Goal: Information Seeking & Learning: Learn about a topic

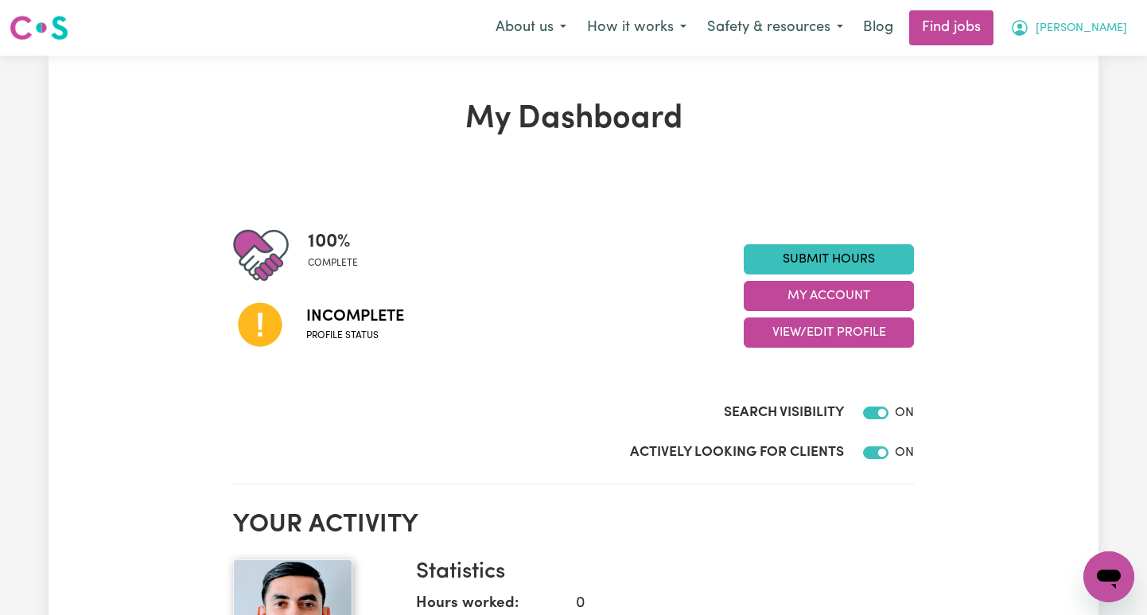
click at [550, 26] on span "[PERSON_NAME]" at bounding box center [1080, 28] width 91 height 17
click at [550, 58] on link "My Account" at bounding box center [1074, 62] width 126 height 30
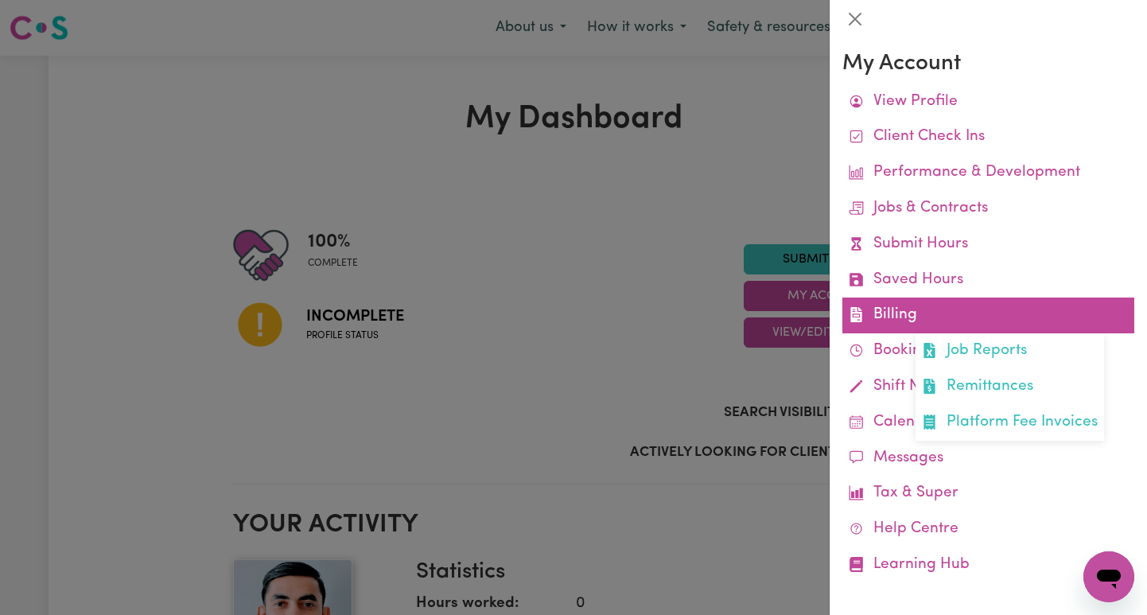
click at [550, 320] on link "Billing Job Reports Remittances Platform Fee Invoices" at bounding box center [988, 315] width 292 height 36
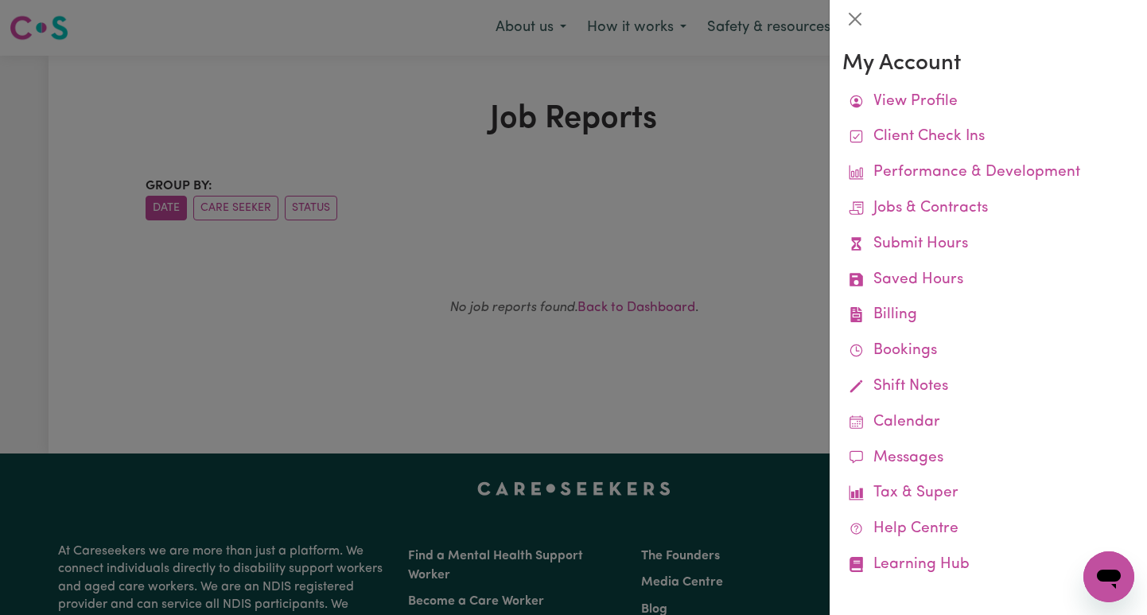
click at [550, 338] on div at bounding box center [573, 307] width 1147 height 615
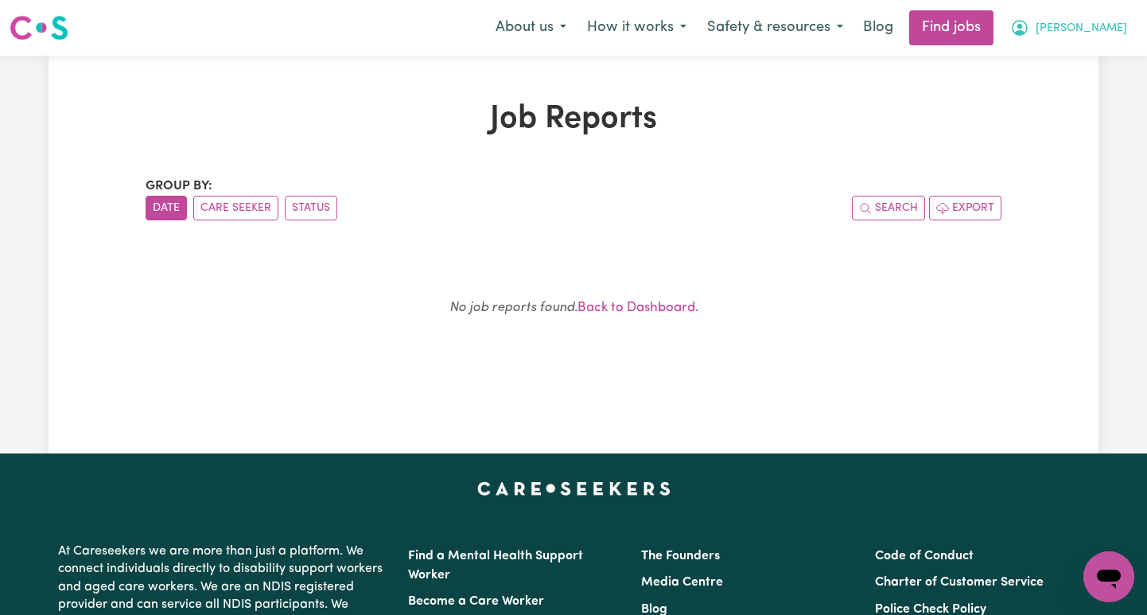
click at [550, 20] on button "[PERSON_NAME]" at bounding box center [1069, 27] width 138 height 33
click at [550, 45] on div "About us How it works Safety & resources Blog Find jobs [PERSON_NAME] My Accoun…" at bounding box center [811, 27] width 652 height 35
click at [550, 28] on span "[PERSON_NAME]" at bounding box center [1080, 28] width 91 height 17
click at [550, 68] on link "My Account" at bounding box center [1074, 62] width 126 height 30
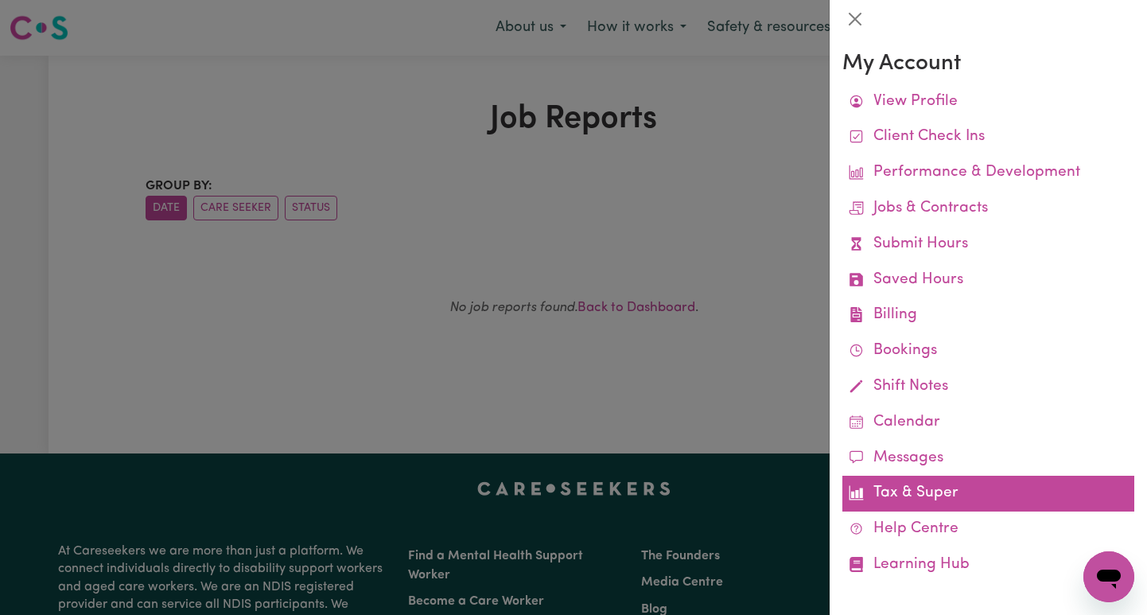
click at [550, 495] on link "Tax & Super" at bounding box center [988, 494] width 292 height 36
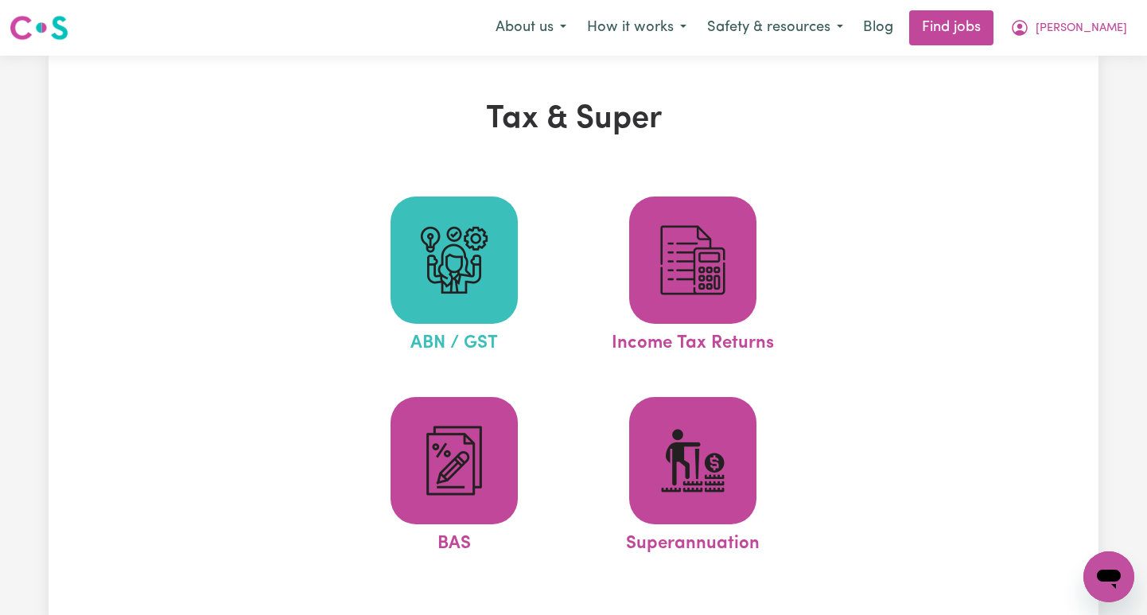
click at [483, 284] on img at bounding box center [454, 260] width 76 height 76
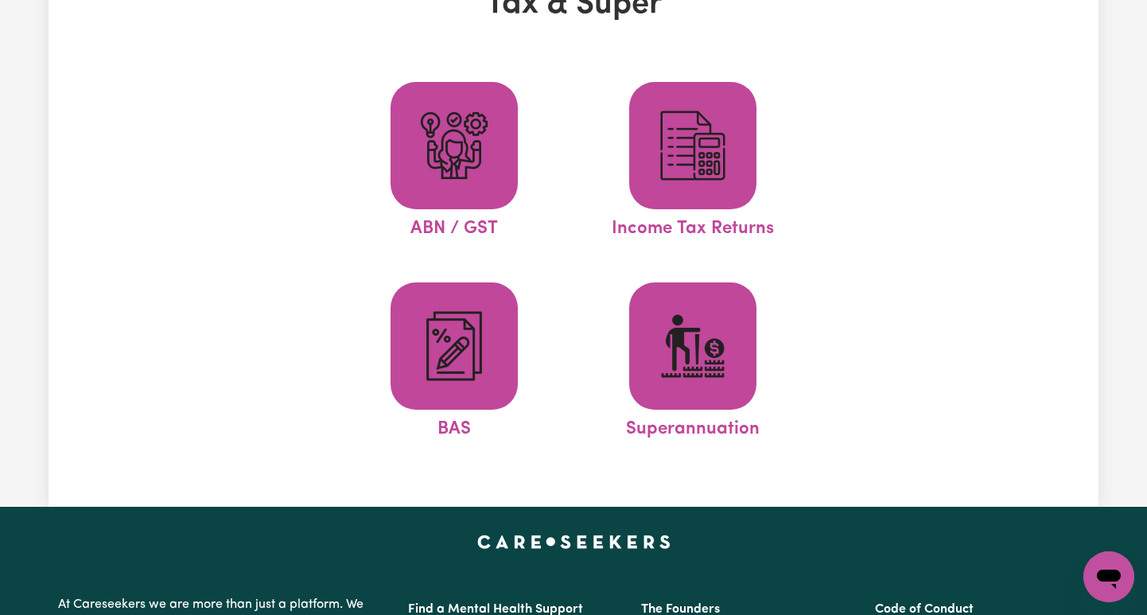
scroll to position [127, 0]
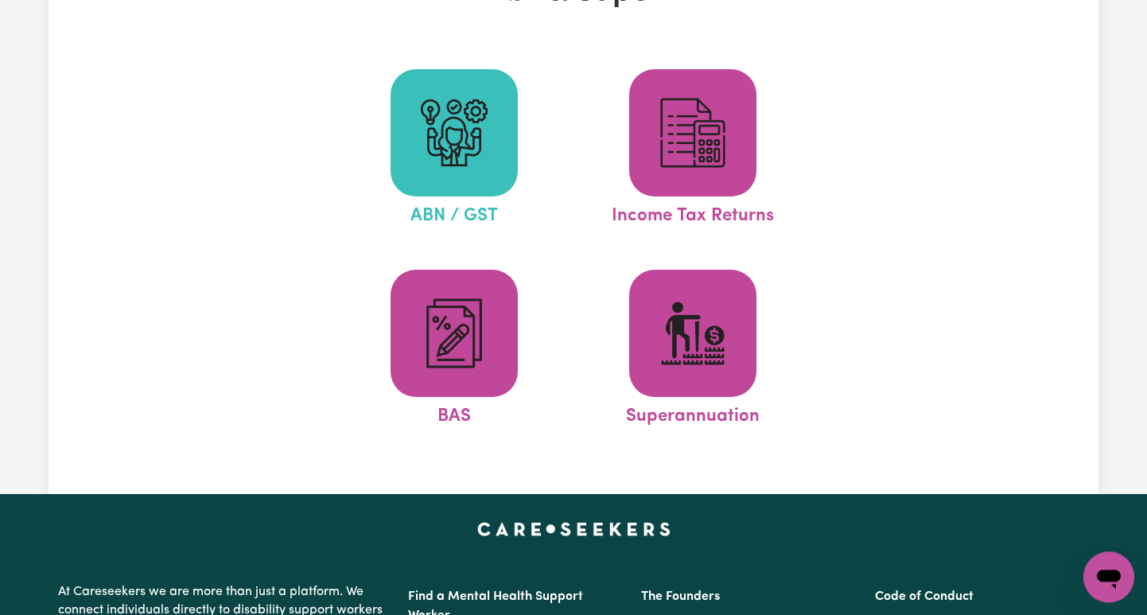
click at [478, 160] on img at bounding box center [454, 133] width 76 height 76
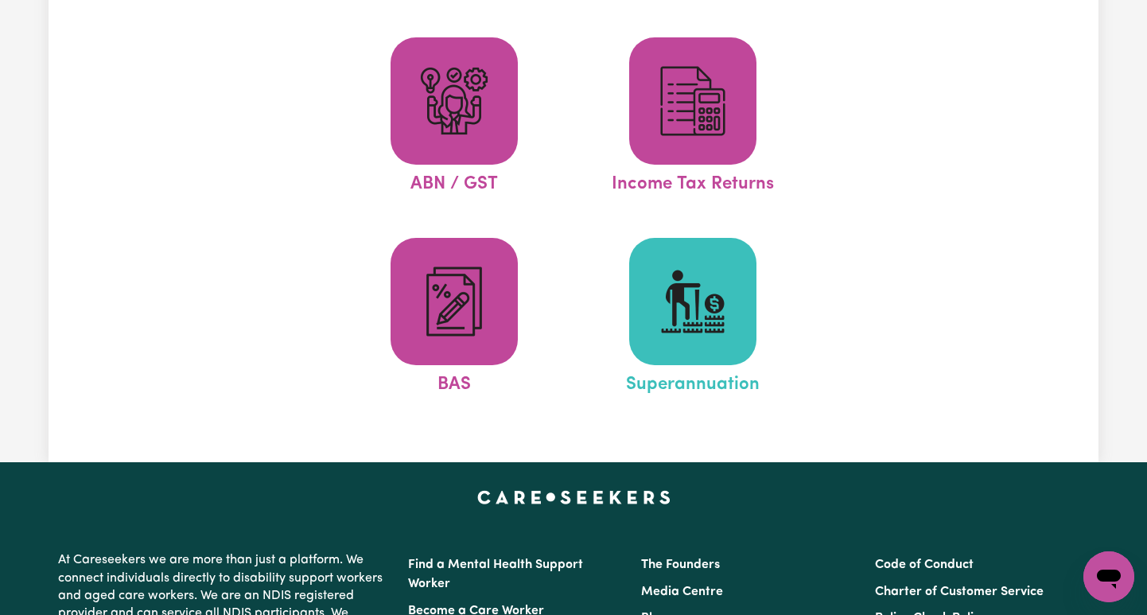
scroll to position [157, 0]
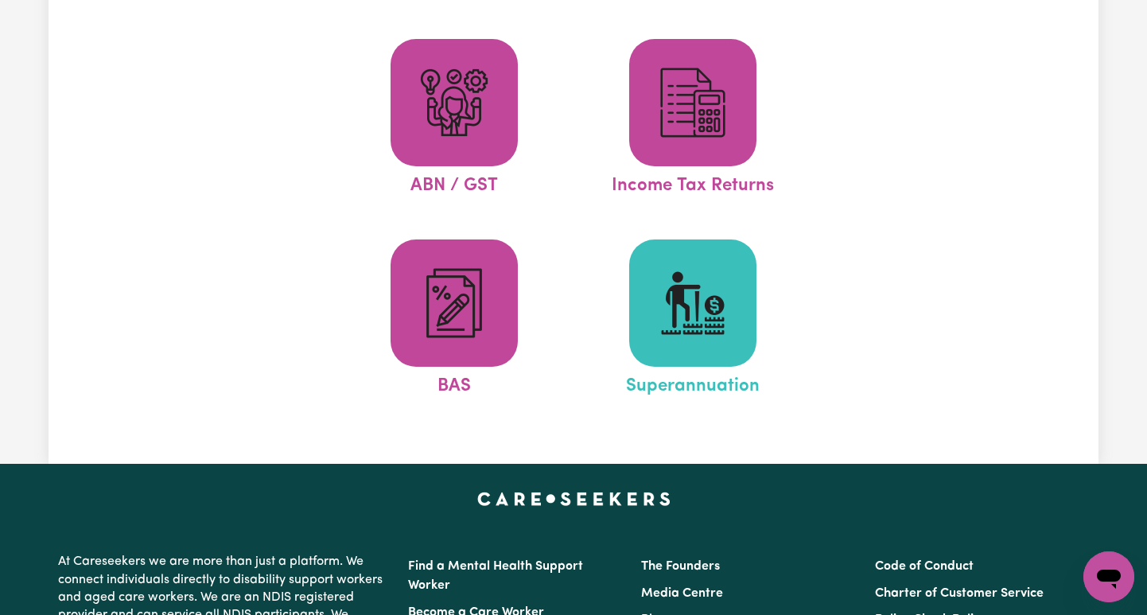
click at [550, 308] on img at bounding box center [692, 303] width 76 height 76
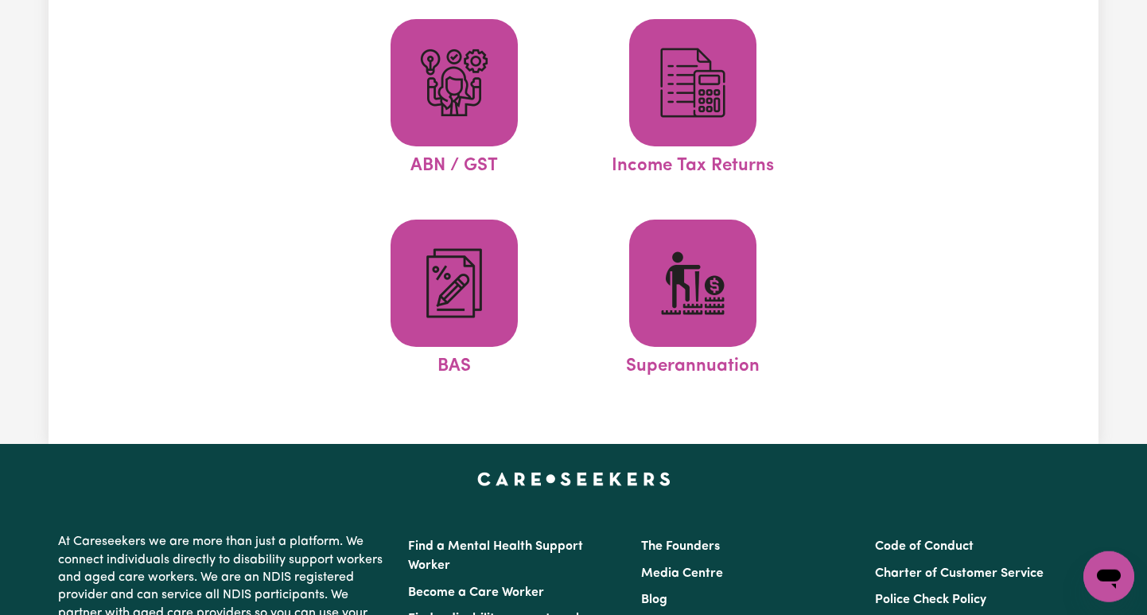
scroll to position [0, 0]
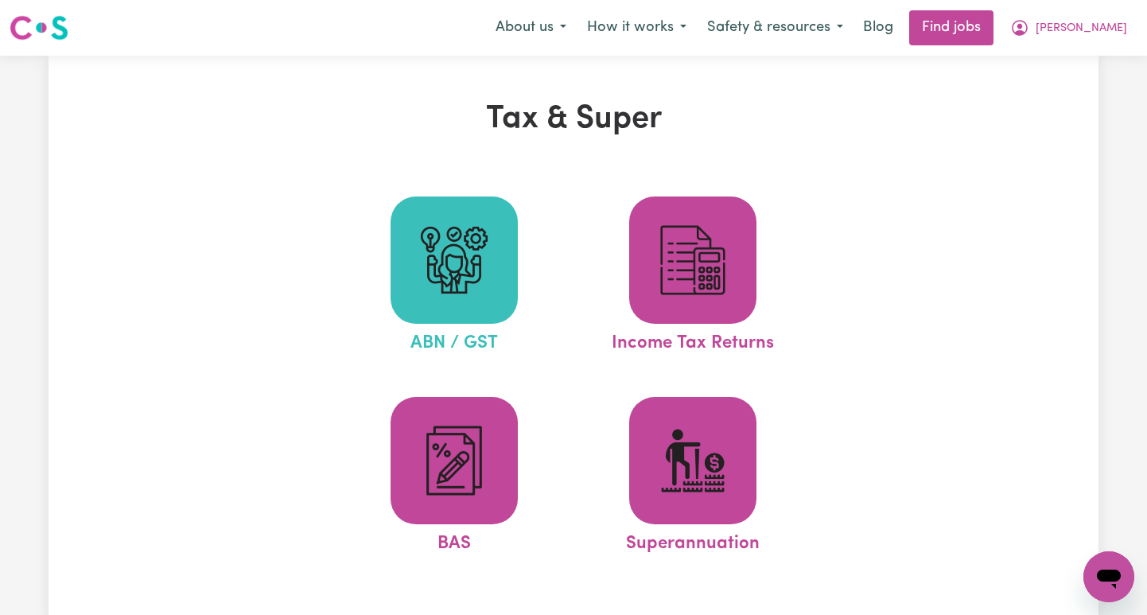
click at [490, 255] on img at bounding box center [454, 260] width 76 height 76
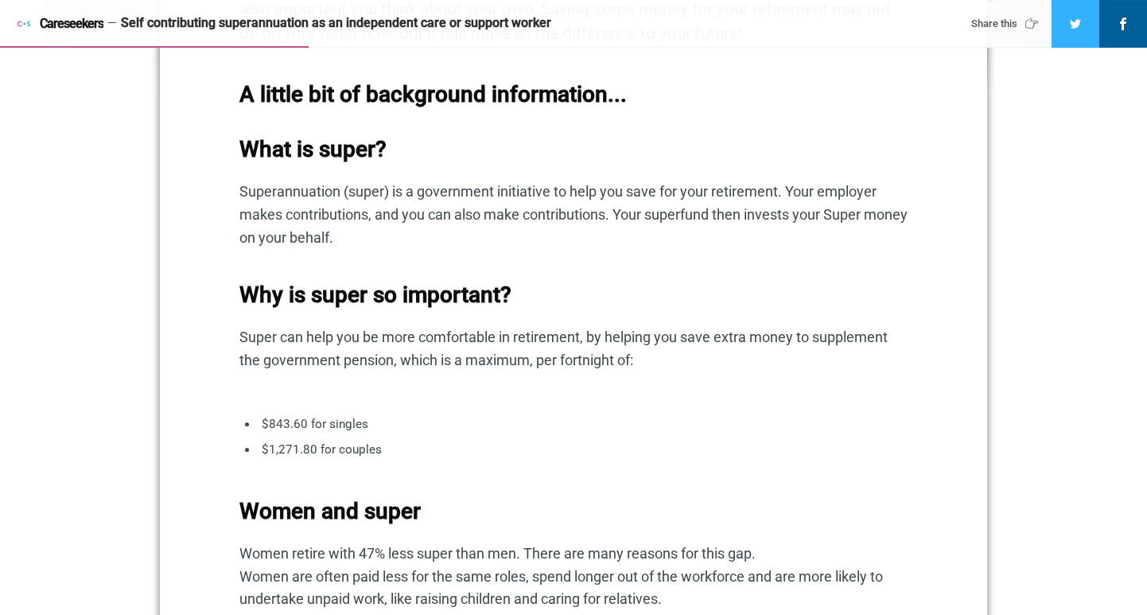
scroll to position [850, 0]
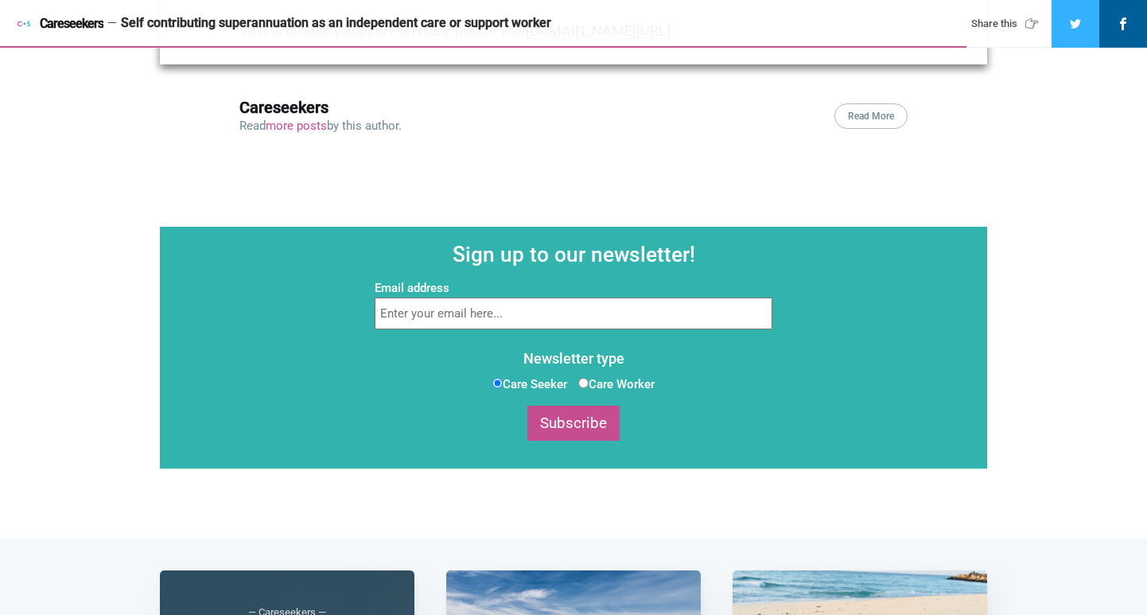
scroll to position [2672, 0]
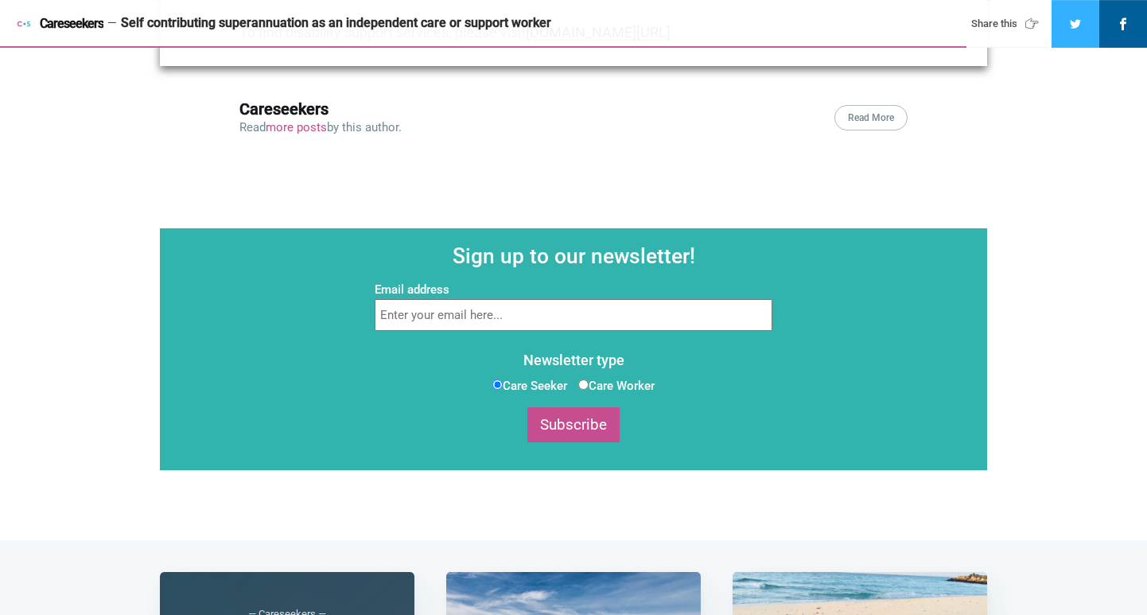
click at [584, 381] on input "Care Worker" at bounding box center [583, 384] width 10 height 10
radio input "true"
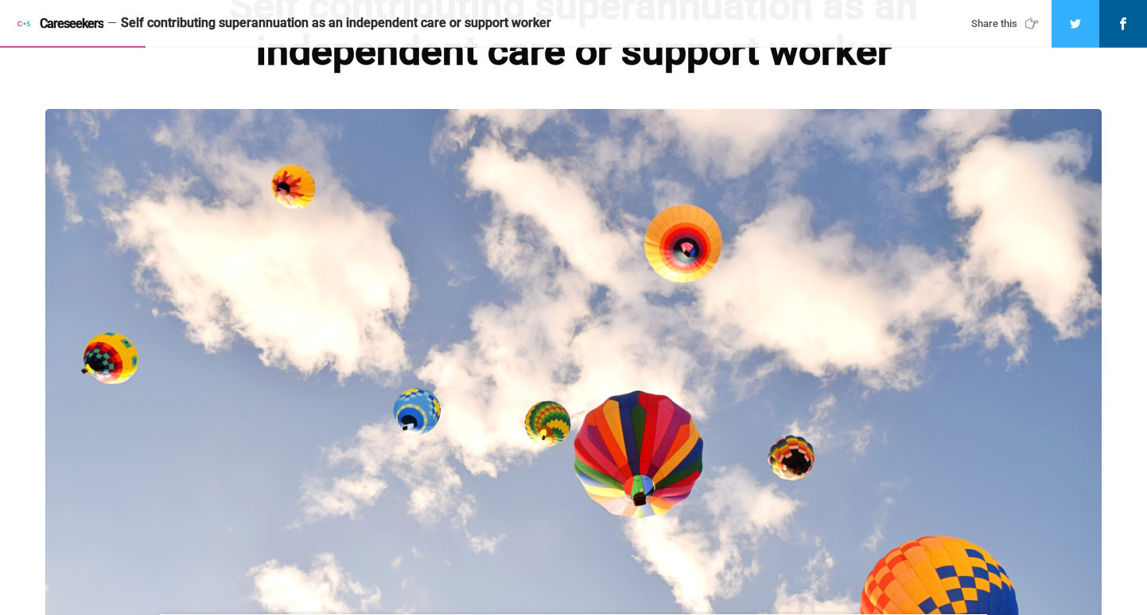
scroll to position [0, 0]
